Goal: Transaction & Acquisition: Obtain resource

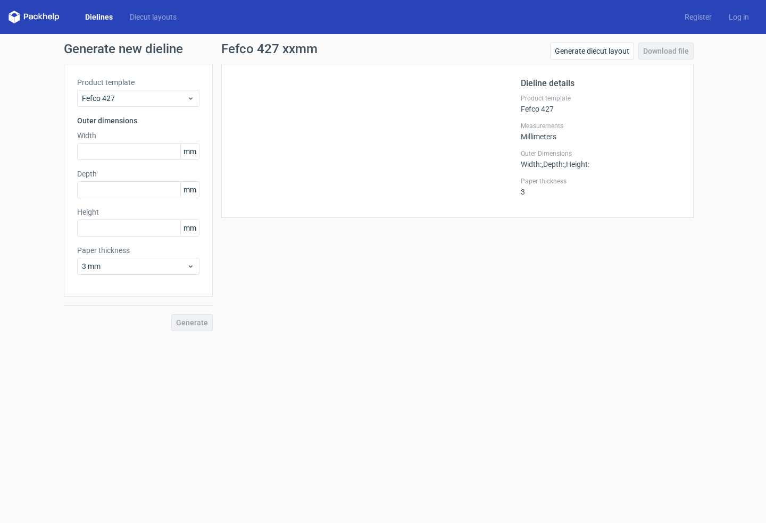
click at [299, 267] on div "Fefco 427 xxmm Generate diecut layout Download file Dieline details Product tem…" at bounding box center [457, 187] width 489 height 289
click at [106, 153] on input "text" at bounding box center [138, 151] width 122 height 17
type input "300"
type input "250"
type input "40"
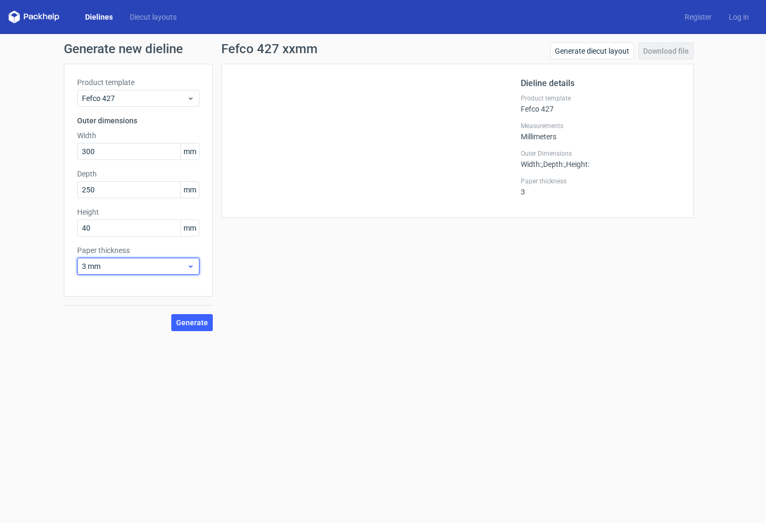
click at [113, 265] on span "3 mm" at bounding box center [134, 266] width 105 height 11
click at [104, 287] on div "0.4 mm" at bounding box center [138, 289] width 114 height 17
click at [194, 322] on span "Generate" at bounding box center [192, 322] width 32 height 7
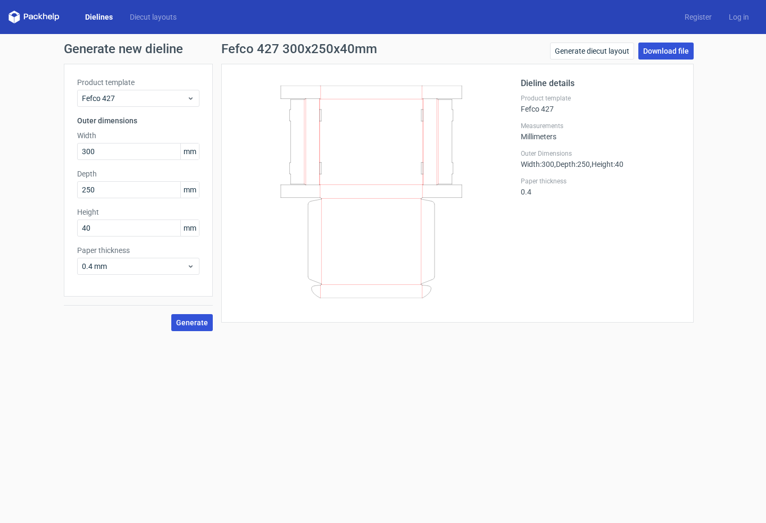
click at [673, 51] on link "Download file" at bounding box center [665, 51] width 55 height 17
click at [594, 49] on link "Generate diecut layout" at bounding box center [592, 51] width 84 height 17
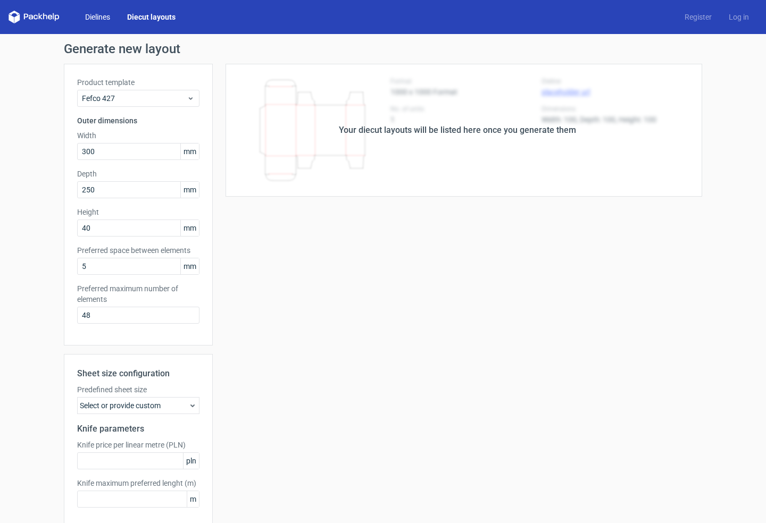
click at [95, 15] on link "Dielines" at bounding box center [98, 17] width 42 height 11
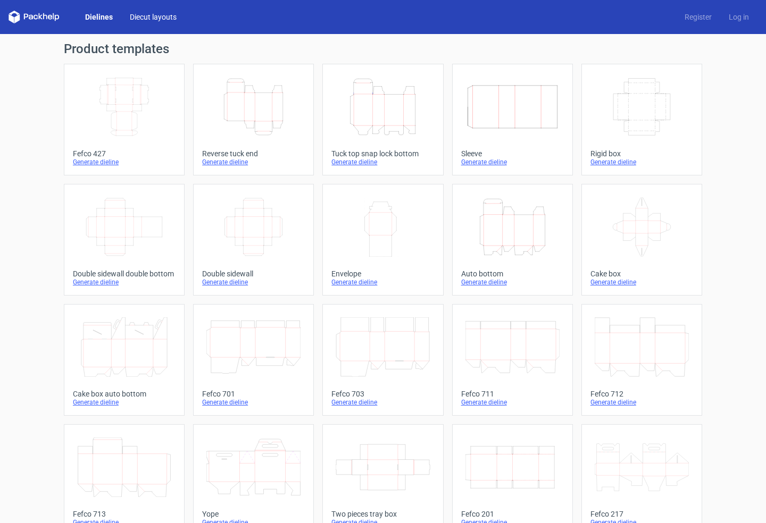
click at [142, 15] on link "Diecut layouts" at bounding box center [153, 17] width 64 height 11
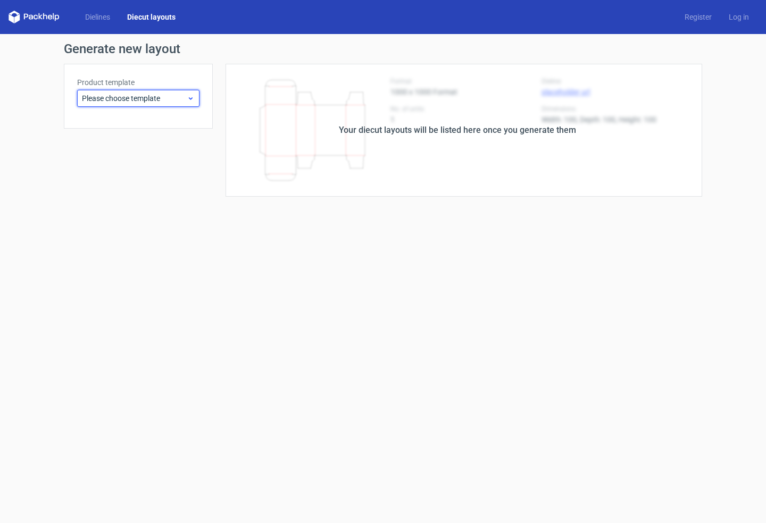
click at [178, 100] on span "Please choose template" at bounding box center [134, 98] width 105 height 11
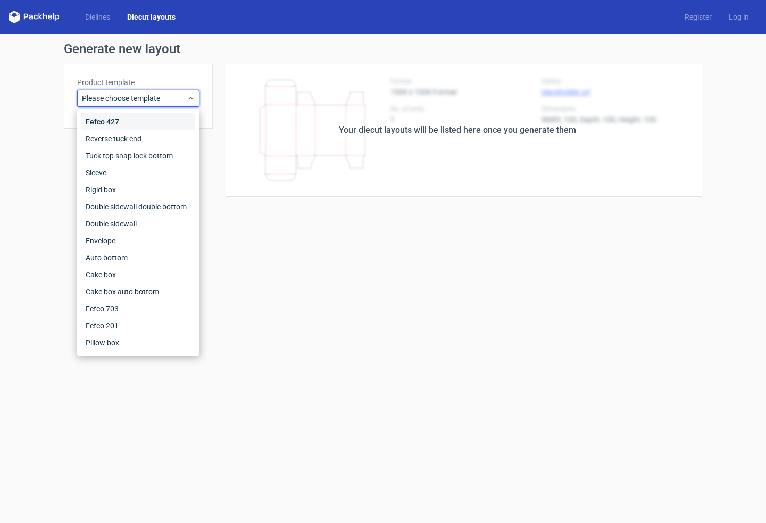
click at [154, 117] on div "Fefco 427" at bounding box center [138, 121] width 114 height 17
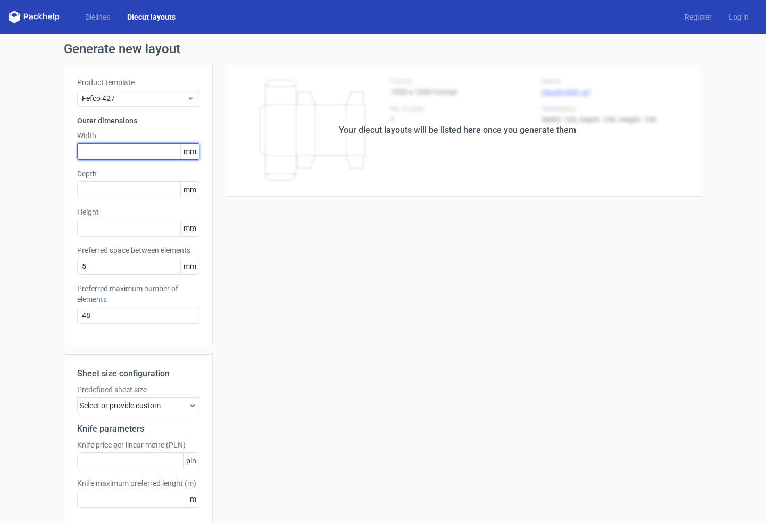
click at [105, 153] on input "text" at bounding box center [138, 151] width 122 height 17
type input "300"
type input "250"
type input "40"
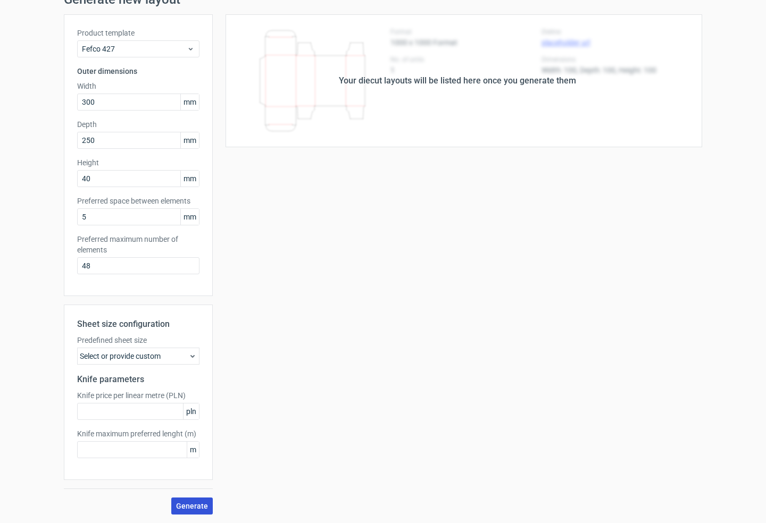
click at [195, 505] on span "Generate" at bounding box center [192, 505] width 32 height 7
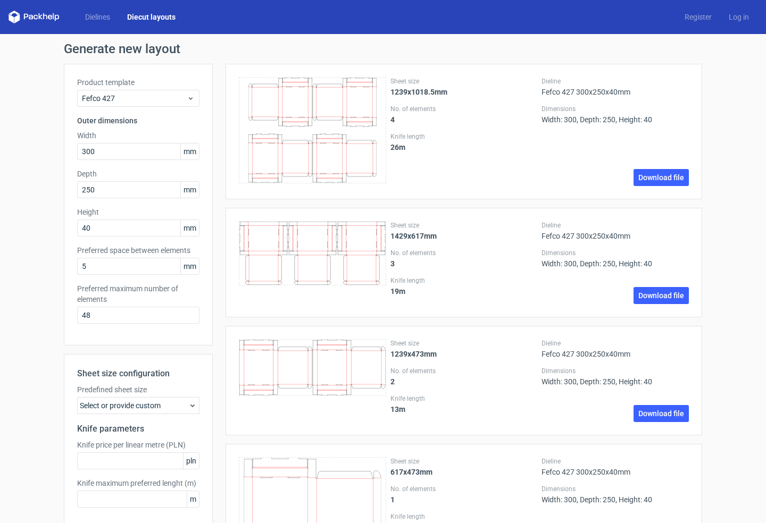
scroll to position [73, 0]
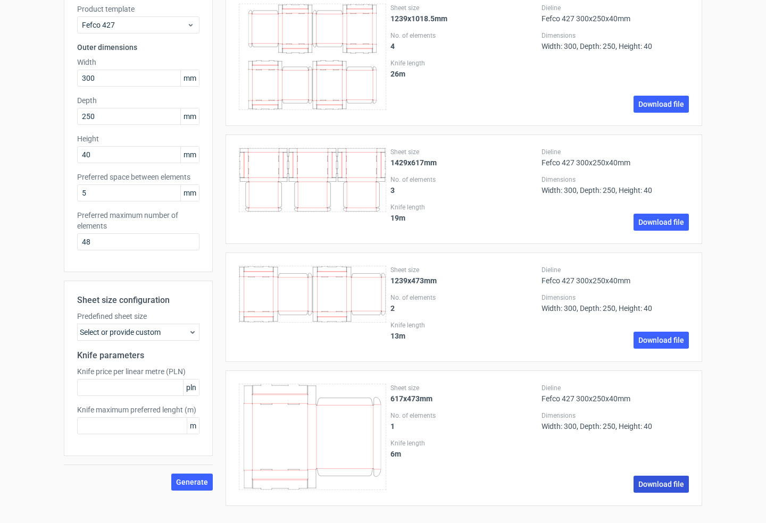
click at [657, 485] on link "Download file" at bounding box center [660, 484] width 55 height 17
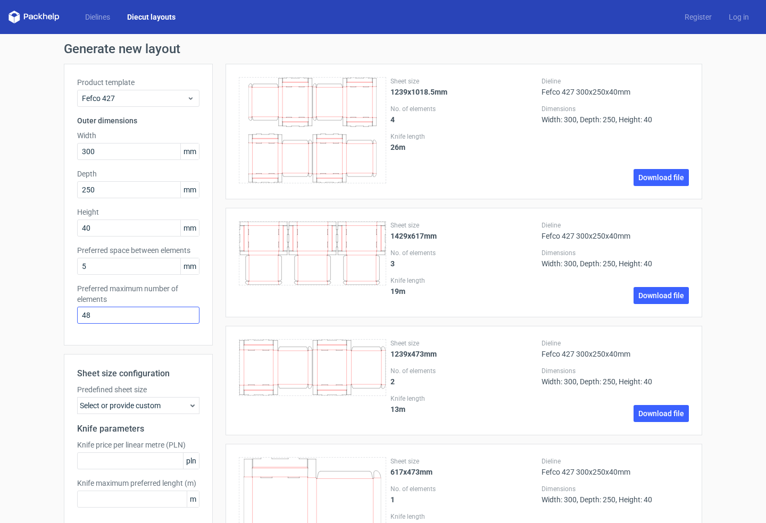
scroll to position [2, 0]
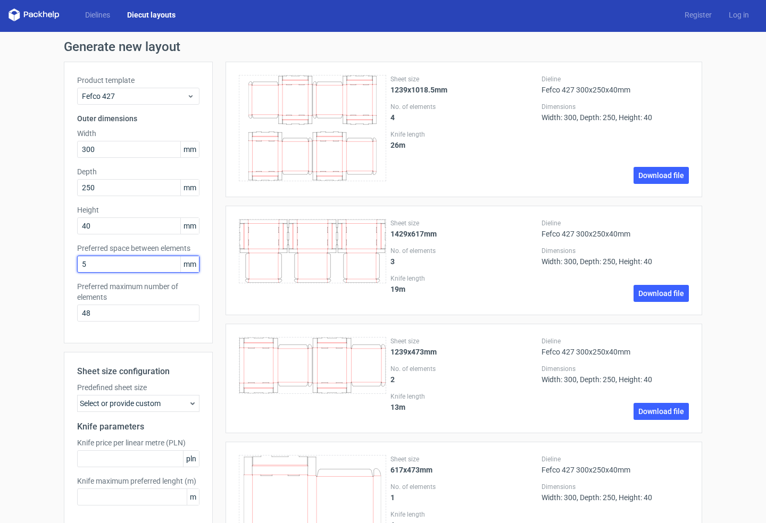
click at [140, 267] on input "5" at bounding box center [138, 264] width 122 height 17
click at [180, 265] on span "mm" at bounding box center [189, 264] width 19 height 16
click at [97, 313] on input "48" at bounding box center [138, 313] width 122 height 17
click at [155, 323] on div "Product template Fefco 427 Outer dimensions Width 300 mm Depth 250 mm Height 40…" at bounding box center [138, 203] width 149 height 282
click at [172, 403] on div "Select or provide custom" at bounding box center [138, 403] width 122 height 17
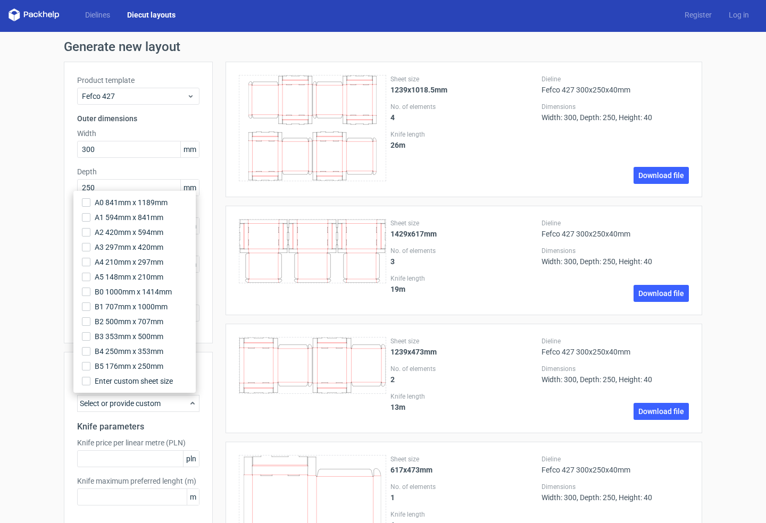
click at [171, 403] on div "Select or provide custom" at bounding box center [138, 403] width 122 height 17
click at [49, 250] on div "Generate new layout Product template Fefco 427 Outer dimensions Width 300 mm De…" at bounding box center [383, 313] width 766 height 563
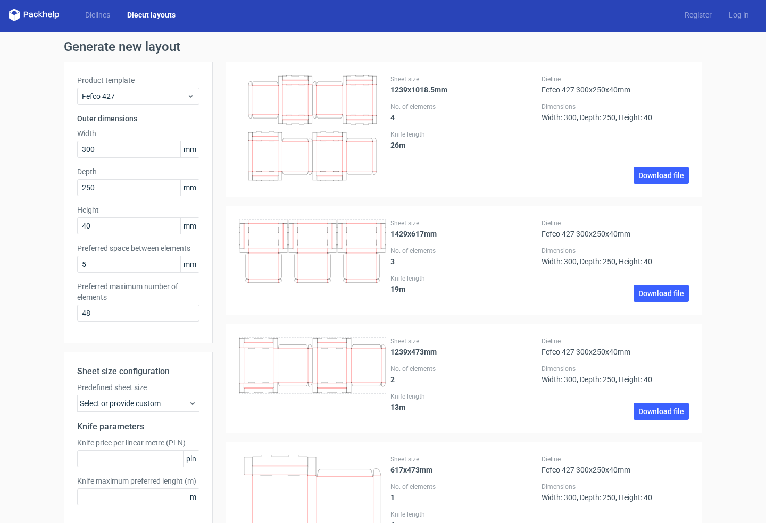
scroll to position [0, 0]
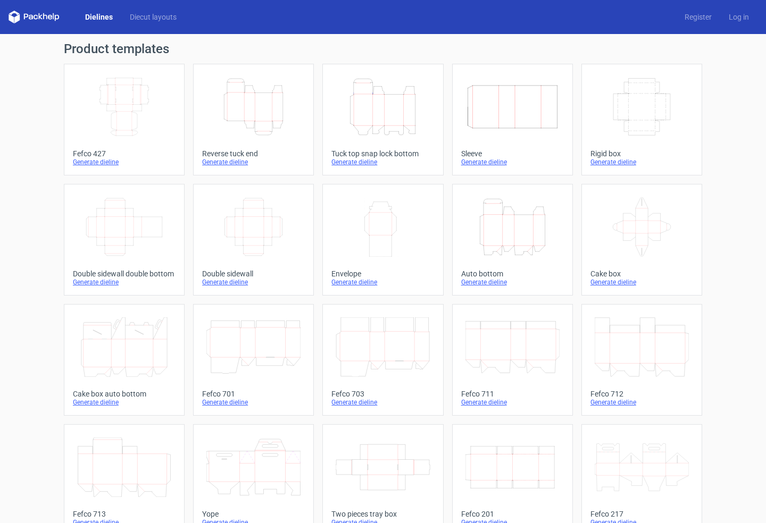
click at [114, 105] on icon "Width Depth Height" at bounding box center [124, 107] width 94 height 60
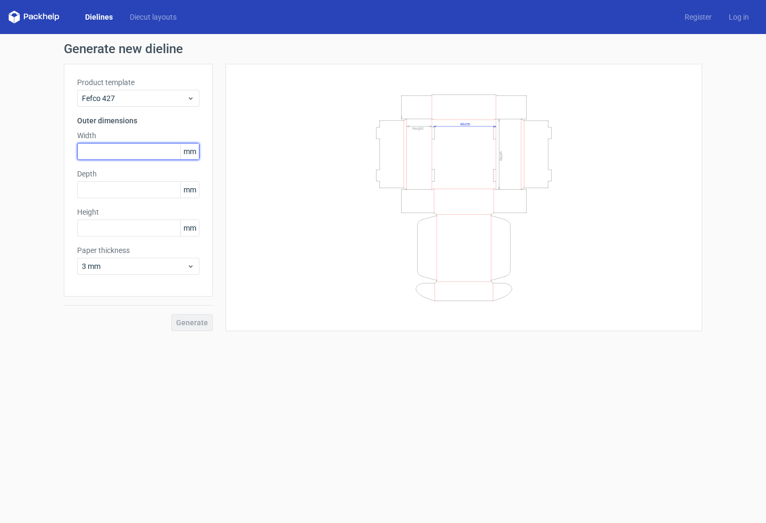
click at [122, 157] on input "text" at bounding box center [138, 151] width 122 height 17
type input "300"
type input "250"
type input "40"
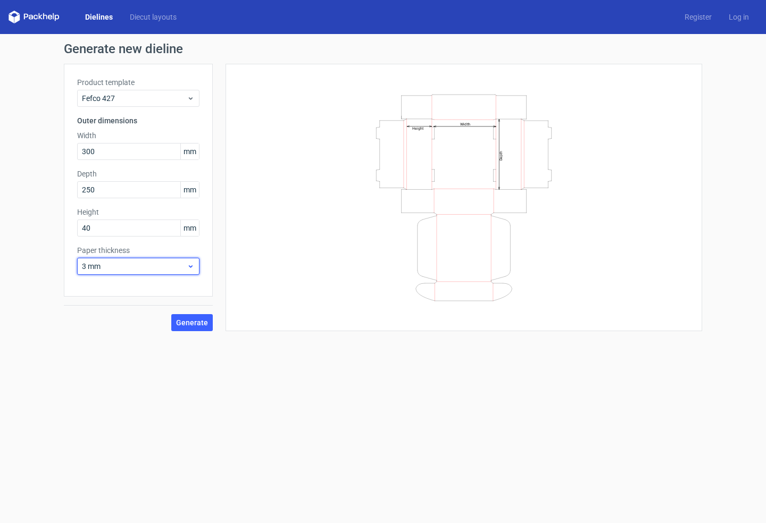
click at [107, 271] on span "3 mm" at bounding box center [134, 266] width 105 height 11
click at [110, 288] on div "0.4 mm" at bounding box center [138, 289] width 114 height 17
click at [195, 321] on span "Generate" at bounding box center [192, 322] width 32 height 7
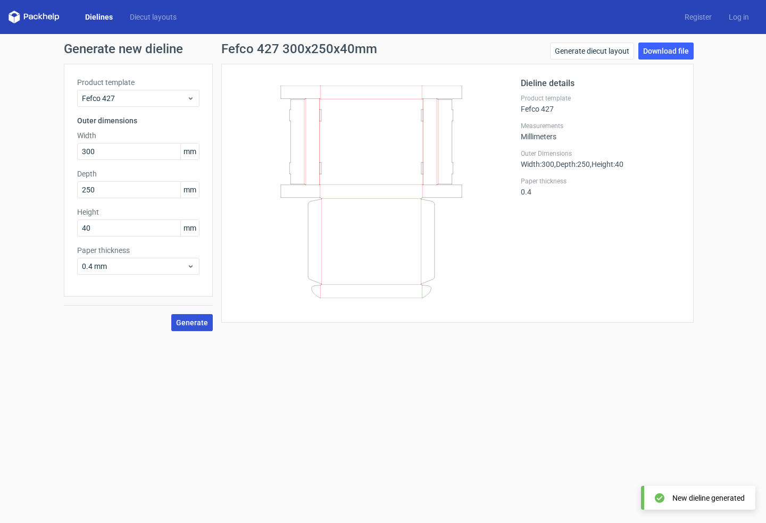
click at [704, 494] on div "New dieline generated" at bounding box center [708, 498] width 72 height 11
click at [698, 499] on div "New dieline generated" at bounding box center [708, 498] width 72 height 11
click at [658, 49] on link "Download file" at bounding box center [665, 51] width 55 height 17
click at [185, 321] on span "Generate" at bounding box center [192, 322] width 32 height 7
click at [690, 501] on div "New dieline generated" at bounding box center [708, 498] width 72 height 11
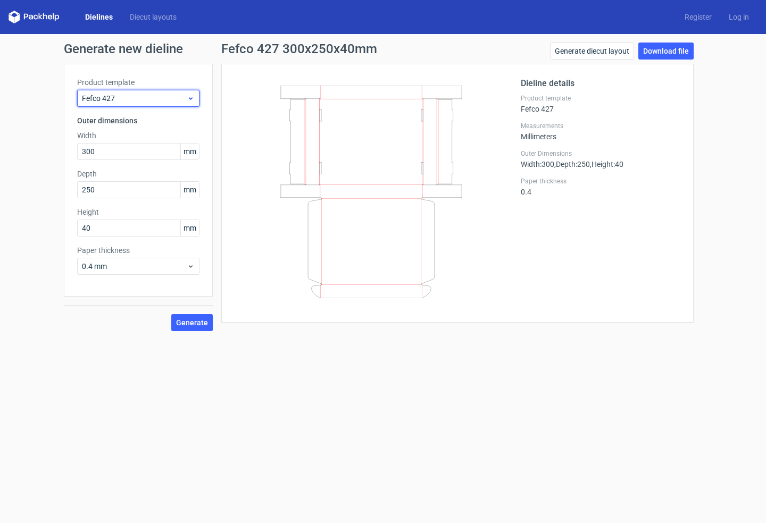
click at [143, 96] on span "Fefco 427" at bounding box center [134, 98] width 105 height 11
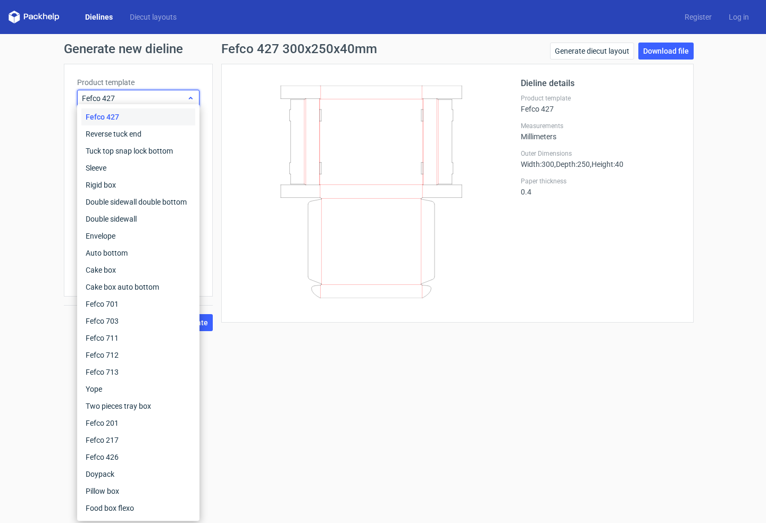
click at [143, 96] on span "Fefco 427" at bounding box center [134, 98] width 105 height 11
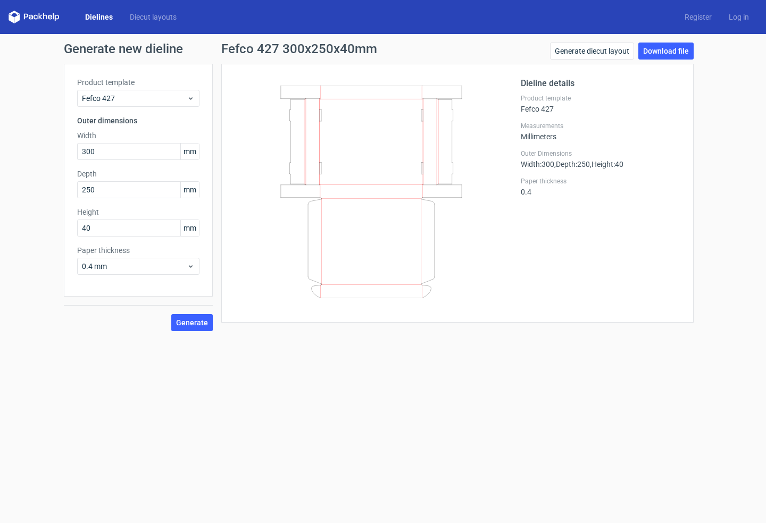
click at [482, 317] on div "Dieline details Product template Fefco 427 Measurements Millimeters Outer Dimen…" at bounding box center [457, 193] width 472 height 259
click at [184, 324] on span "Generate" at bounding box center [192, 322] width 32 height 7
click at [670, 49] on link "Download file" at bounding box center [665, 51] width 55 height 17
click at [595, 50] on link "Generate diecut layout" at bounding box center [592, 51] width 84 height 17
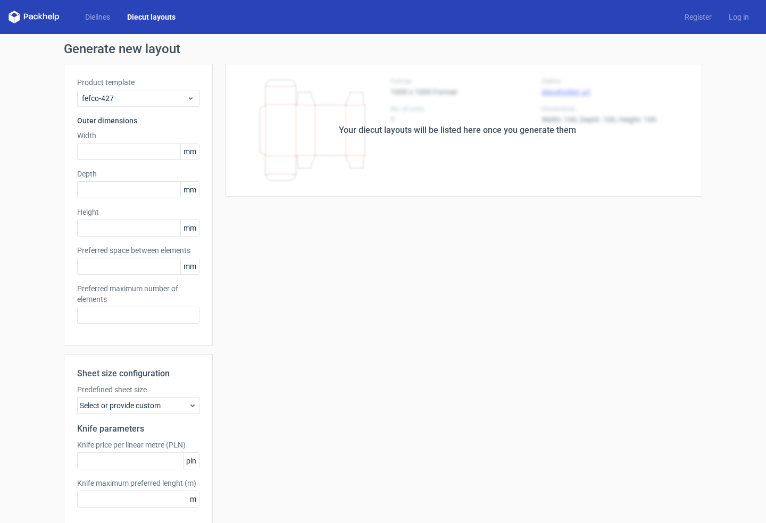
type input "300"
type input "250"
type input "40"
type input "5"
type input "48"
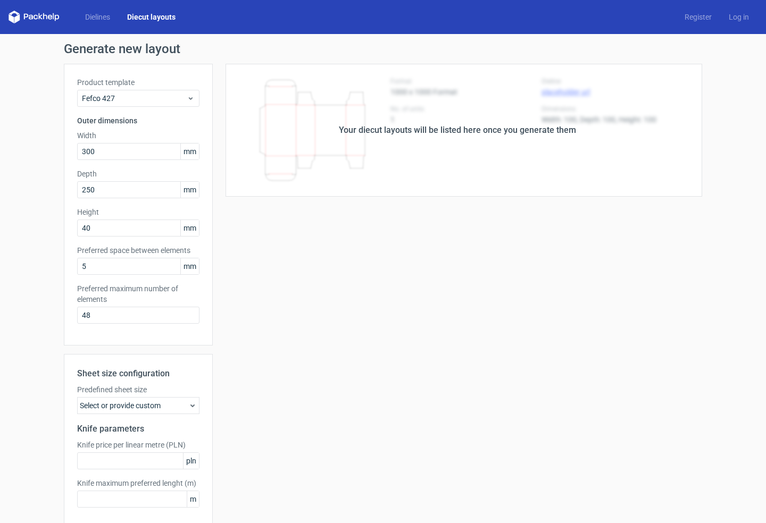
scroll to position [49, 0]
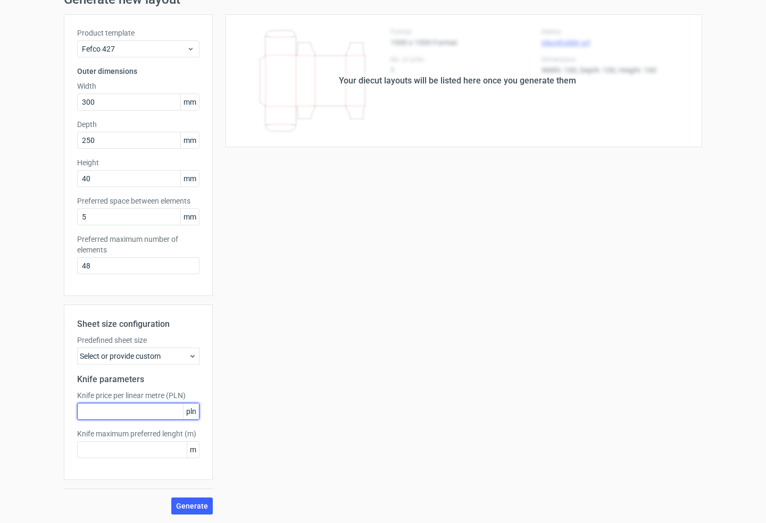
click at [121, 410] on input "text" at bounding box center [138, 411] width 122 height 17
click at [135, 416] on input "text" at bounding box center [138, 411] width 122 height 17
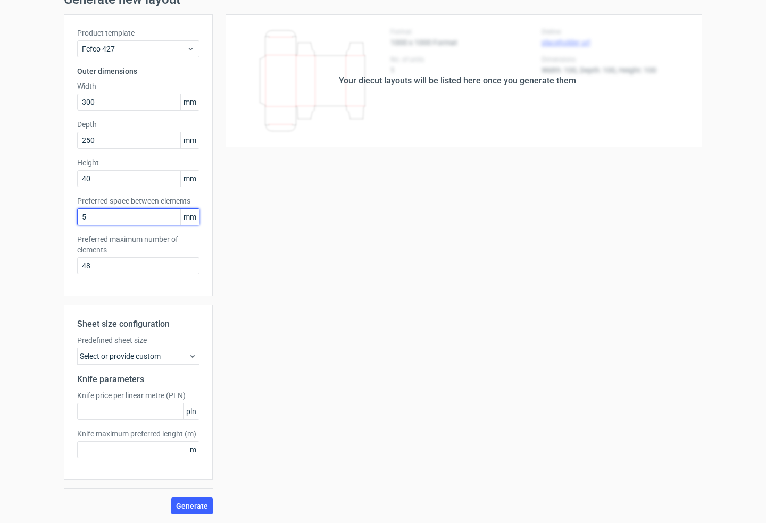
click at [113, 221] on input "5" at bounding box center [138, 216] width 122 height 17
click at [186, 216] on span "mm" at bounding box center [189, 217] width 19 height 16
drag, startPoint x: 95, startPoint y: 217, endPoint x: 74, endPoint y: 219, distance: 20.3
click at [77, 219] on input "5" at bounding box center [138, 216] width 122 height 17
type input "0"
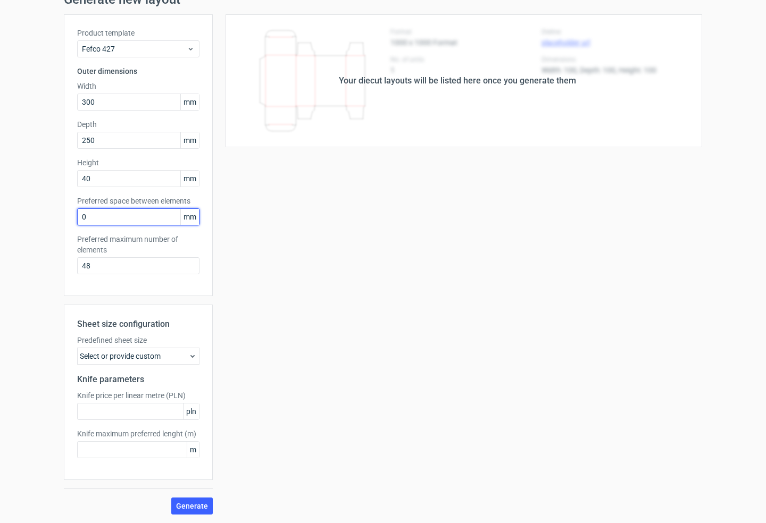
type input "04"
type input "1"
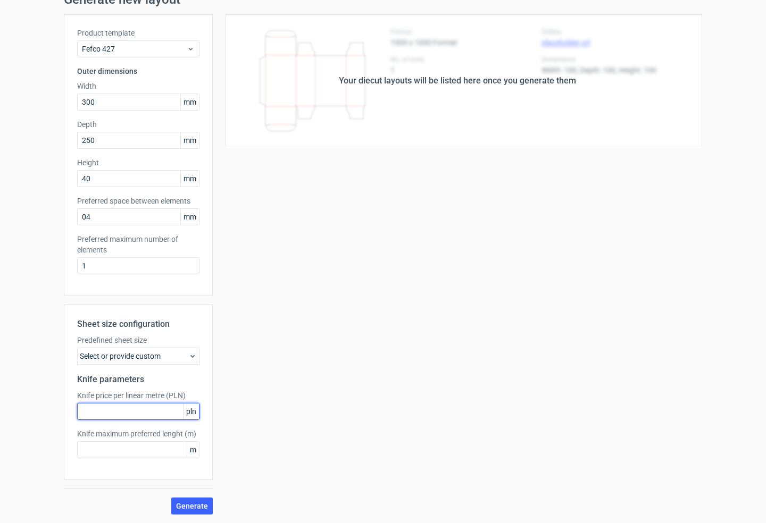
click at [165, 415] on input "text" at bounding box center [138, 411] width 122 height 17
click at [190, 508] on span "Generate" at bounding box center [192, 505] width 32 height 7
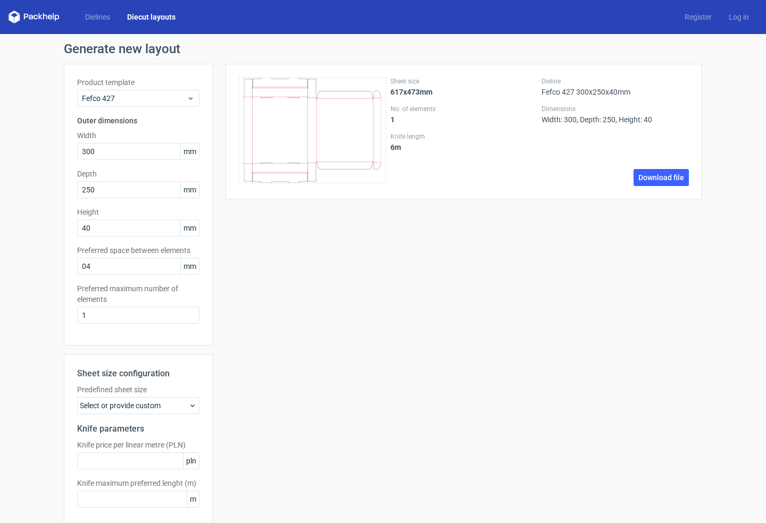
click at [167, 410] on div "Select or provide custom" at bounding box center [138, 405] width 122 height 17
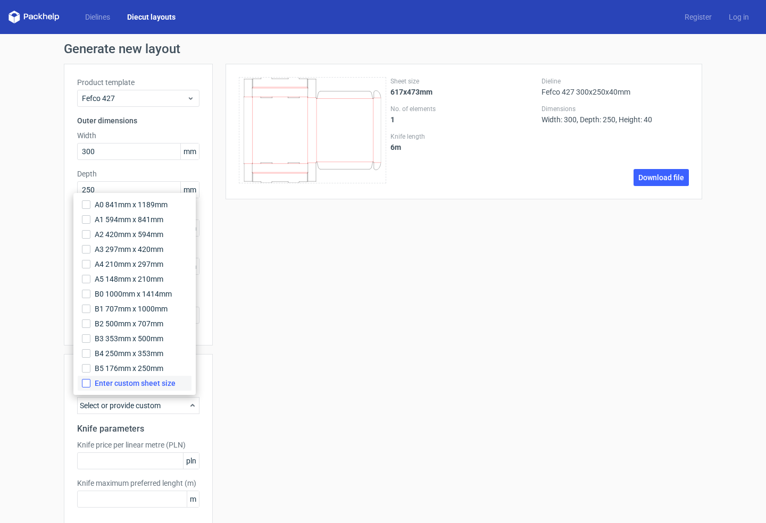
click at [87, 384] on input "Enter custom sheet size" at bounding box center [86, 383] width 9 height 9
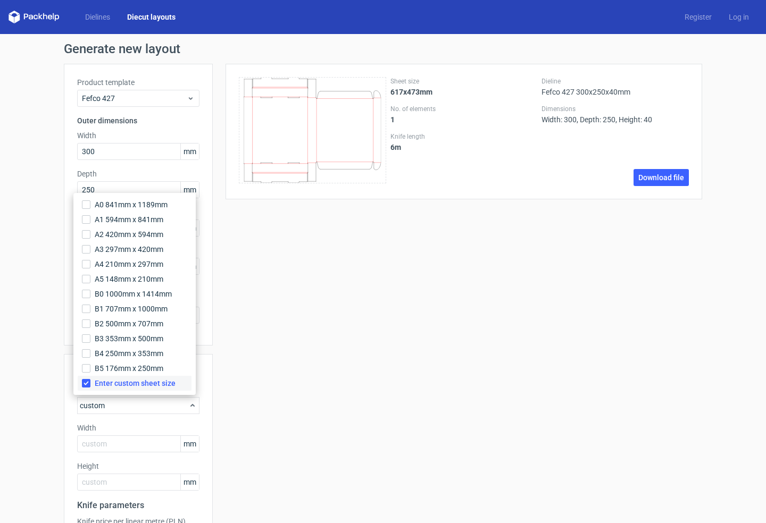
click at [104, 384] on span "Enter custom sheet size" at bounding box center [135, 383] width 81 height 11
click at [90, 384] on input "Enter custom sheet size" at bounding box center [86, 383] width 9 height 9
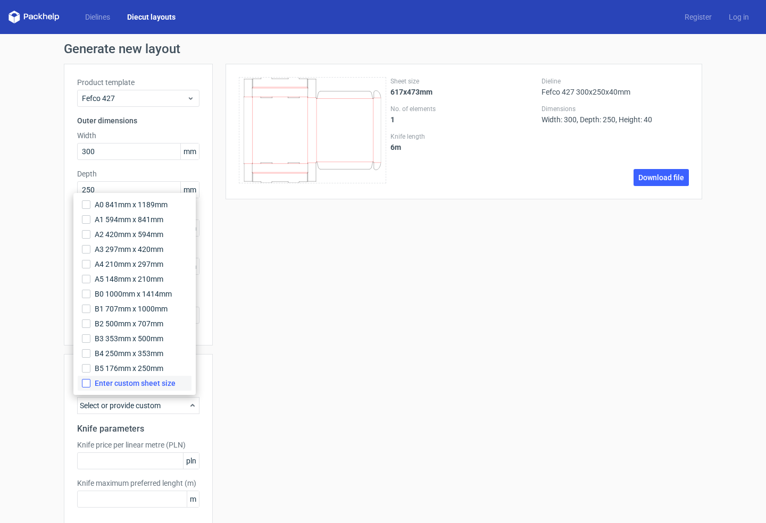
click at [89, 383] on input "Enter custom sheet size" at bounding box center [86, 383] width 9 height 9
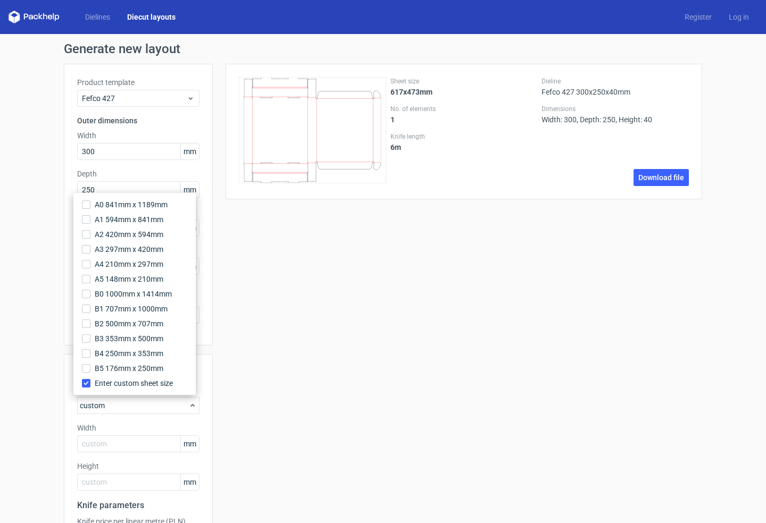
click at [306, 379] on div "Sheet size 617x473mm No. of elements 1 Knife length 6 m Dieline Fefco 427 300x2…" at bounding box center [457, 352] width 489 height 577
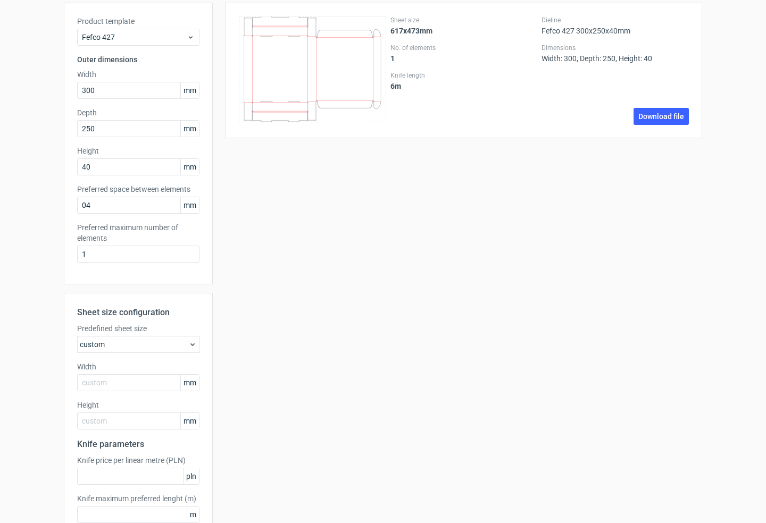
scroll to position [106, 0]
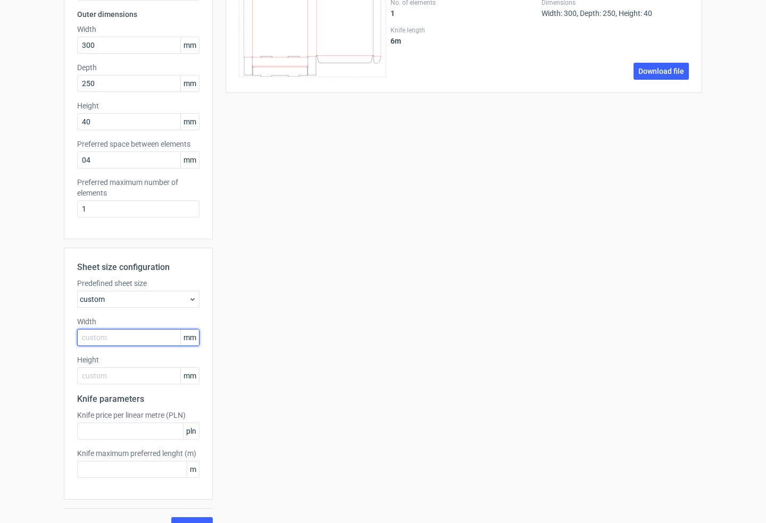
click at [120, 340] on input "text" at bounding box center [138, 337] width 122 height 17
click at [131, 339] on input "text" at bounding box center [138, 337] width 122 height 17
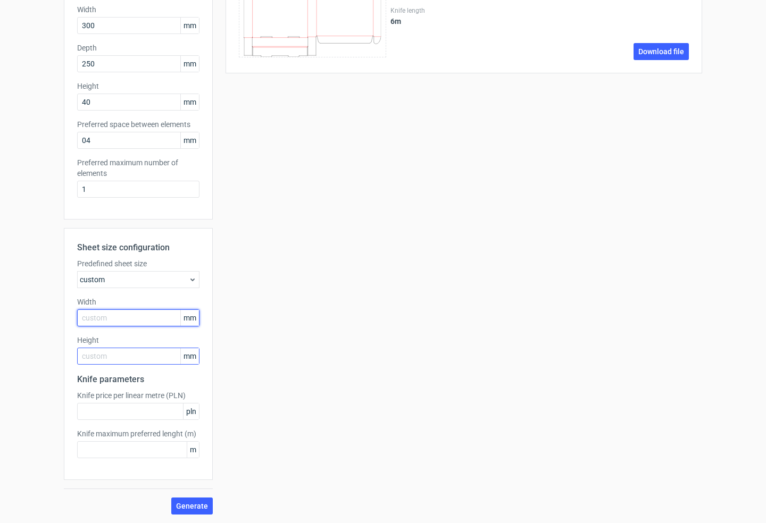
scroll to position [0, 0]
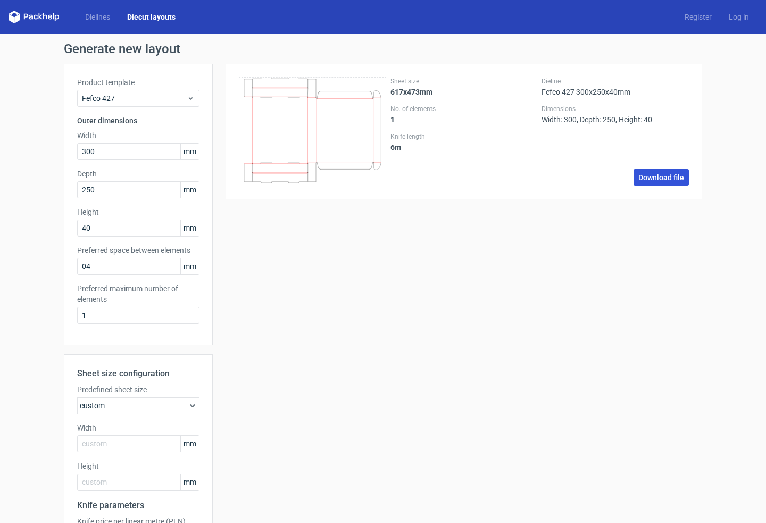
click at [645, 174] on link "Download file" at bounding box center [660, 177] width 55 height 17
